Goal: Navigation & Orientation: Find specific page/section

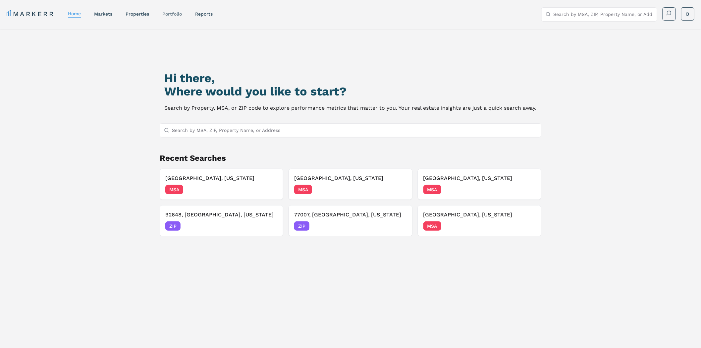
click at [168, 13] on link "Portfolio" at bounding box center [172, 13] width 20 height 5
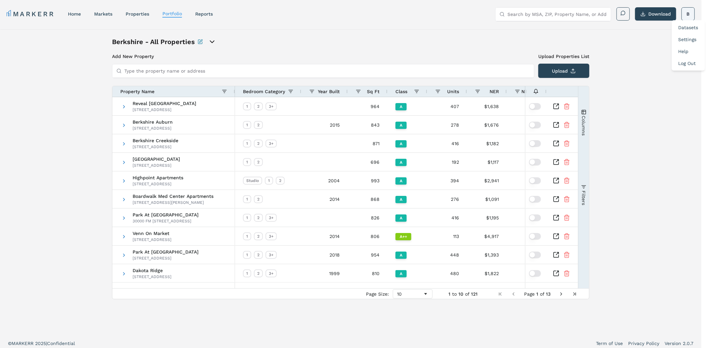
click at [693, 18] on html "MARKERR home markets properties Portfolio reports Search by MSA, ZIP, Property …" at bounding box center [353, 201] width 707 height 402
click at [689, 63] on link "Log Out" at bounding box center [687, 63] width 18 height 5
